Goal: Check status: Check status

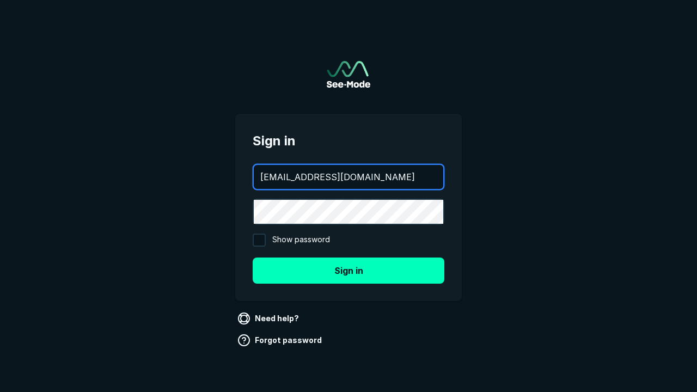
type input "[EMAIL_ADDRESS][DOMAIN_NAME]"
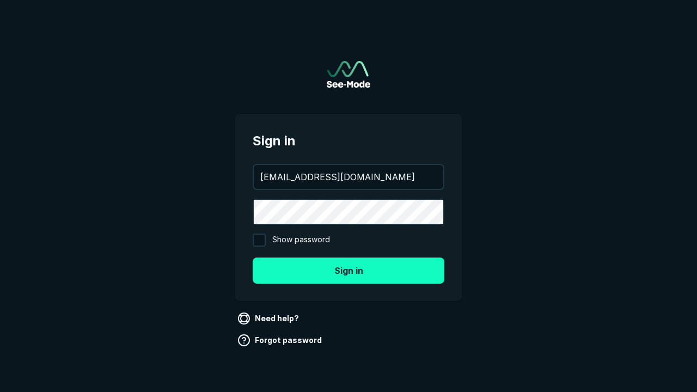
click at [349, 270] on button "Sign in" at bounding box center [349, 271] width 192 height 26
